Goal: Task Accomplishment & Management: Use online tool/utility

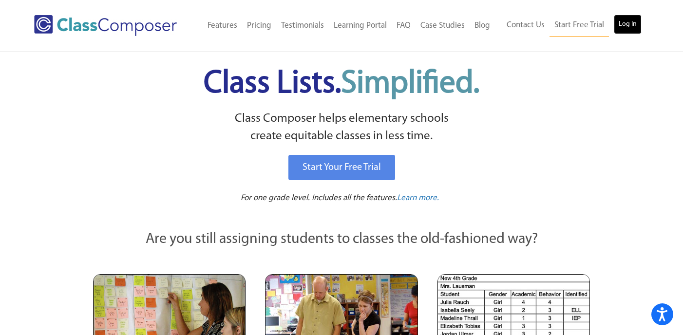
click at [633, 26] on link "Log In" at bounding box center [628, 24] width 28 height 19
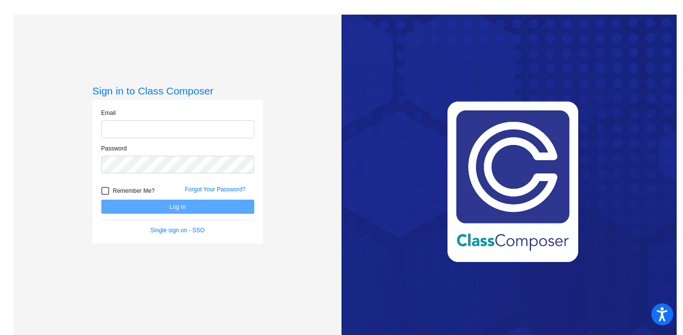
type input "[EMAIL_ADDRESS][DOMAIN_NAME]"
click at [175, 208] on button "Log In" at bounding box center [177, 207] width 153 height 14
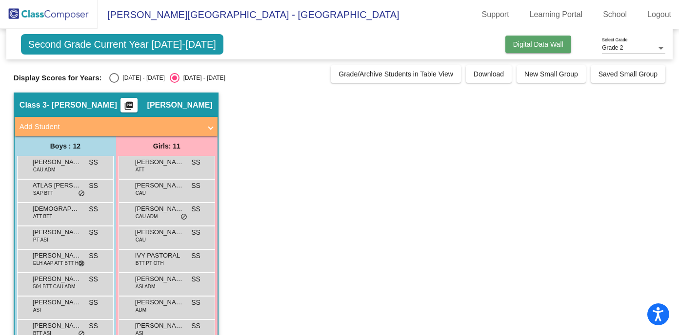
click at [525, 45] on span "Digital Data Wall" at bounding box center [538, 44] width 50 height 8
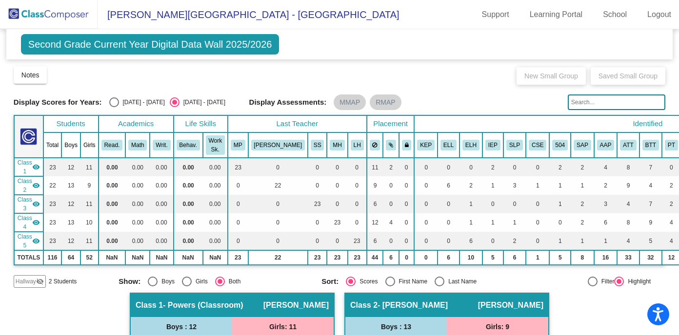
click at [32, 283] on span "Hallway" at bounding box center [26, 281] width 20 height 9
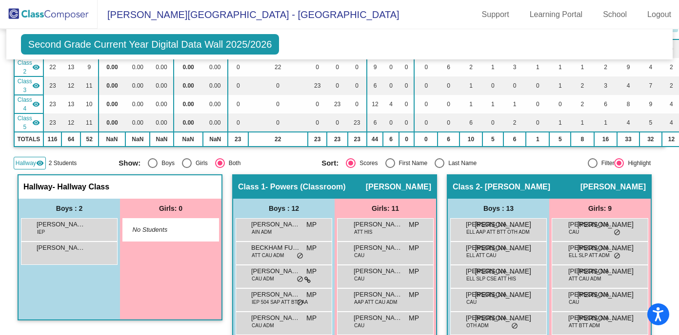
scroll to position [120, 0]
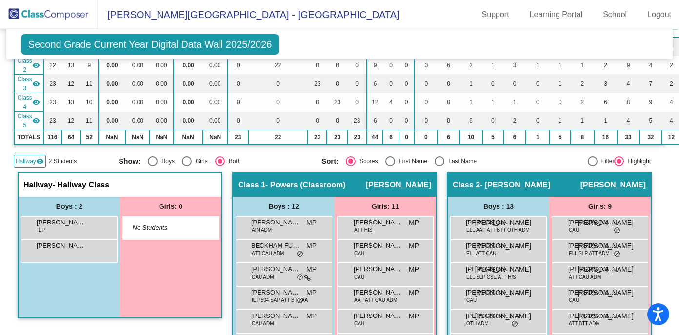
click at [34, 165] on span "Hallway" at bounding box center [26, 161] width 20 height 9
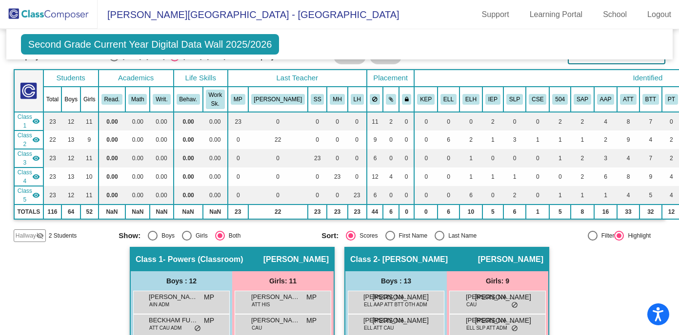
scroll to position [0, 0]
